Goal: Transaction & Acquisition: Book appointment/travel/reservation

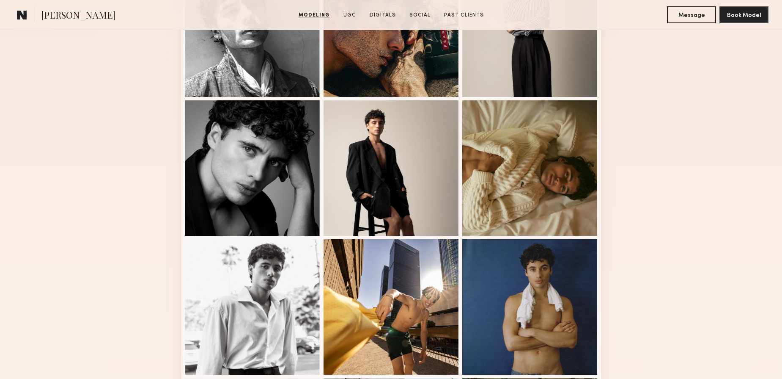
scroll to position [292, 0]
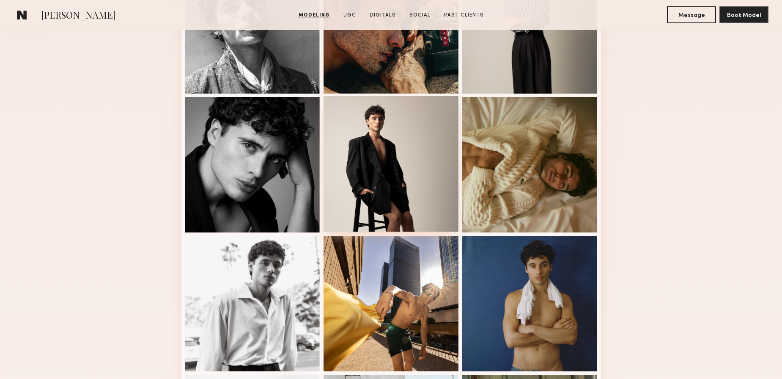
click at [422, 188] on div at bounding box center [391, 163] width 135 height 135
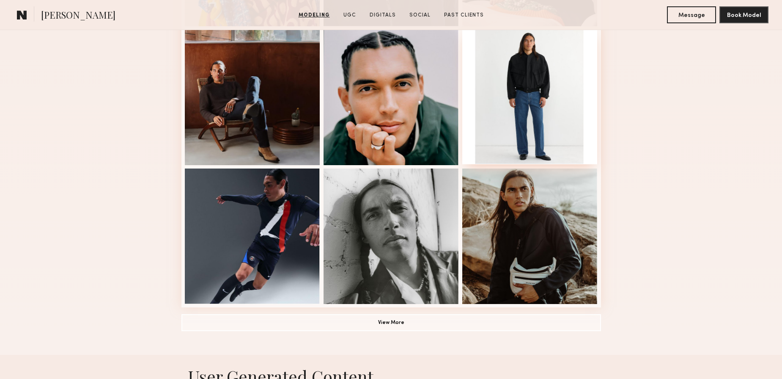
scroll to position [501, 0]
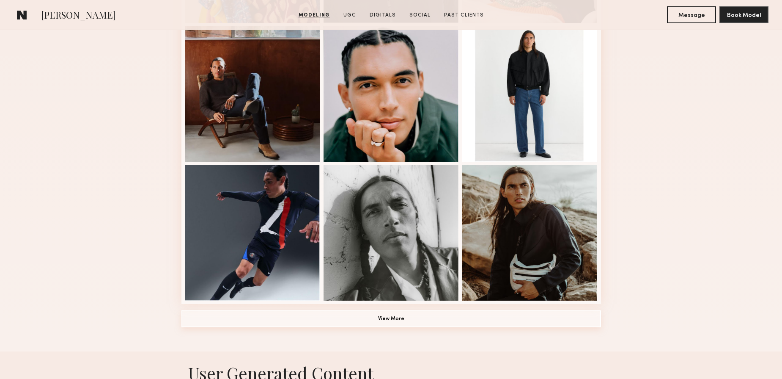
click at [475, 316] on button "View More" at bounding box center [391, 318] width 420 height 17
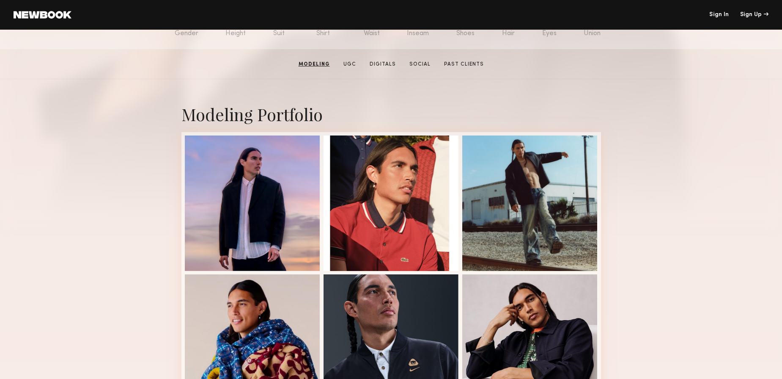
scroll to position [69, 0]
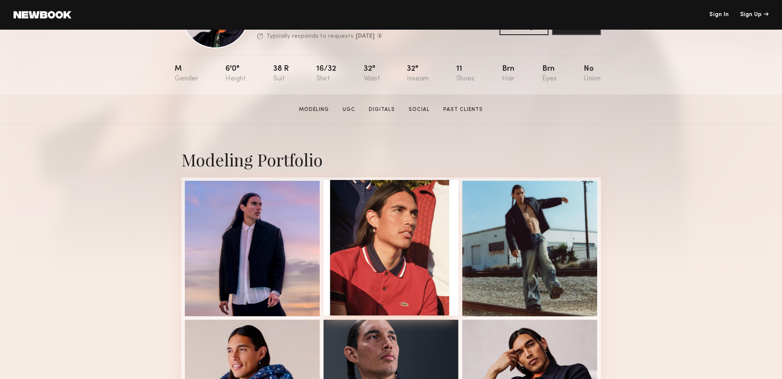
click at [413, 271] on div at bounding box center [391, 247] width 135 height 135
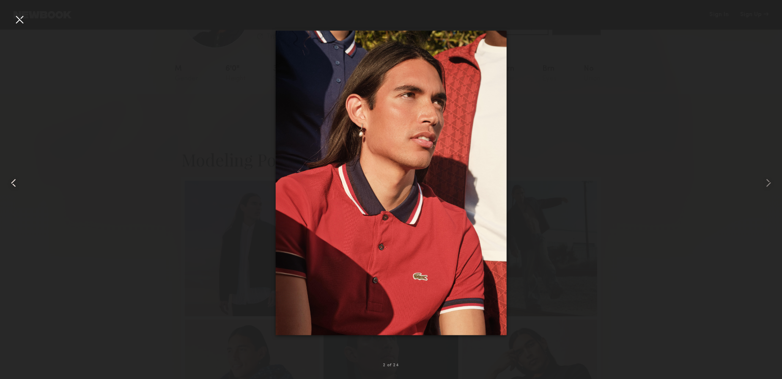
click at [16, 18] on div at bounding box center [20, 20] width 14 height 14
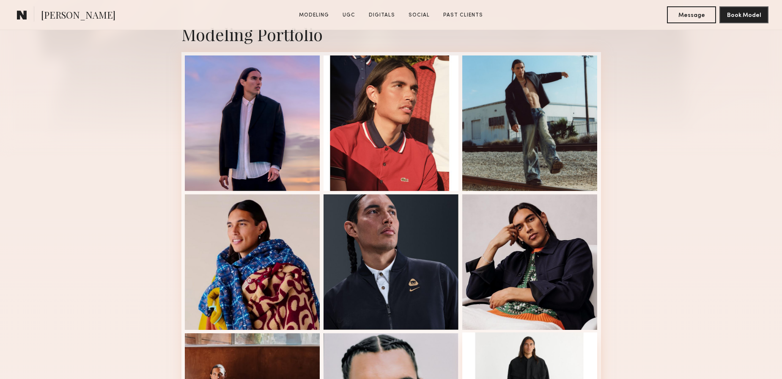
scroll to position [330, 0]
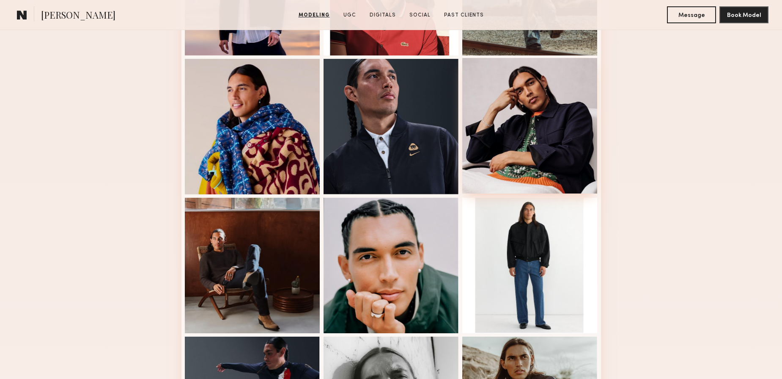
click at [519, 135] on div at bounding box center [529, 125] width 135 height 135
